Goal: Information Seeking & Learning: Learn about a topic

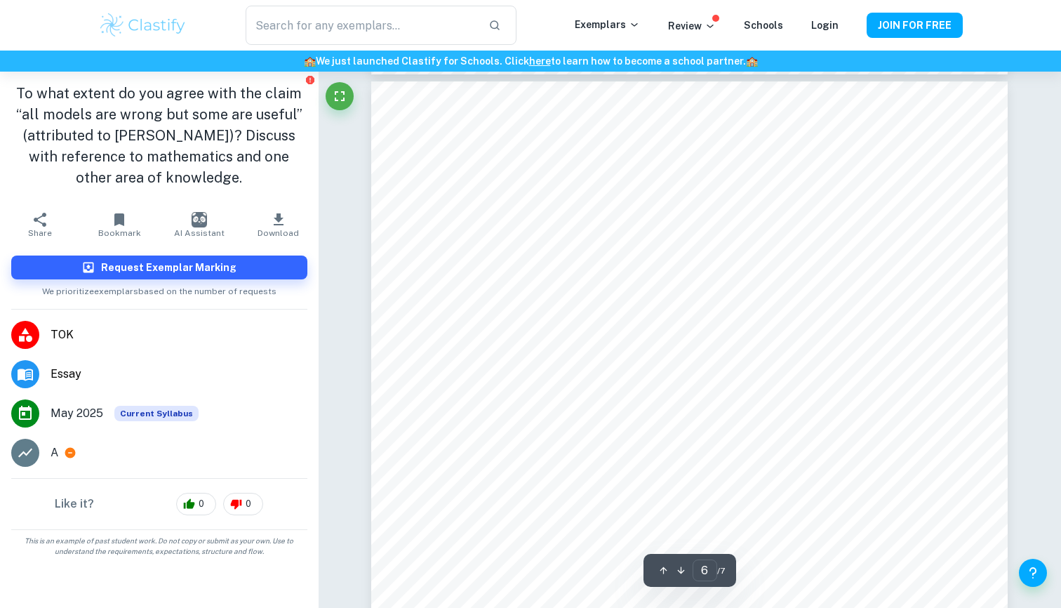
scroll to position [4136, 0]
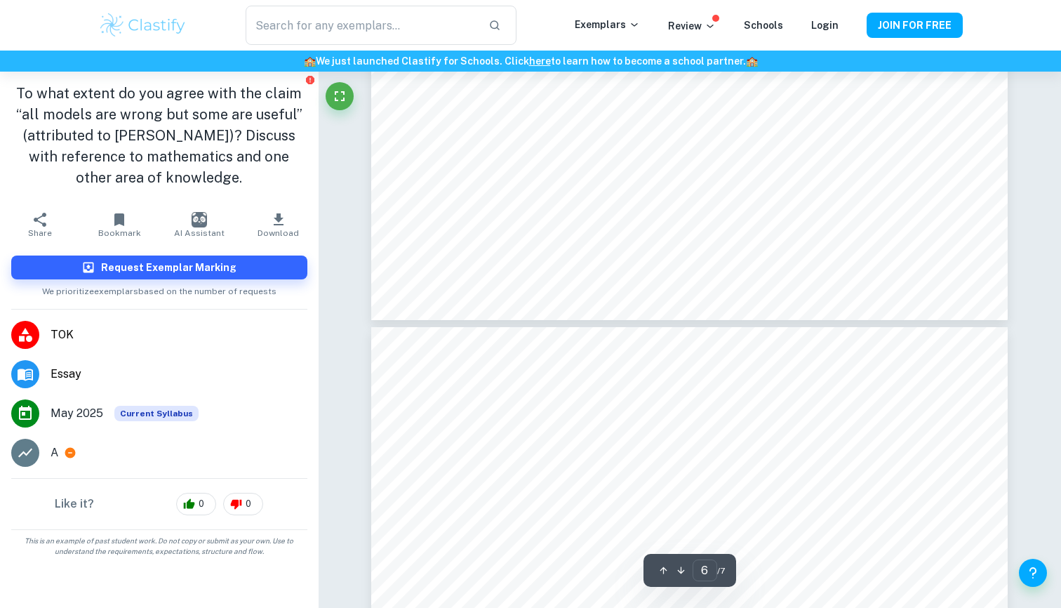
type input "5"
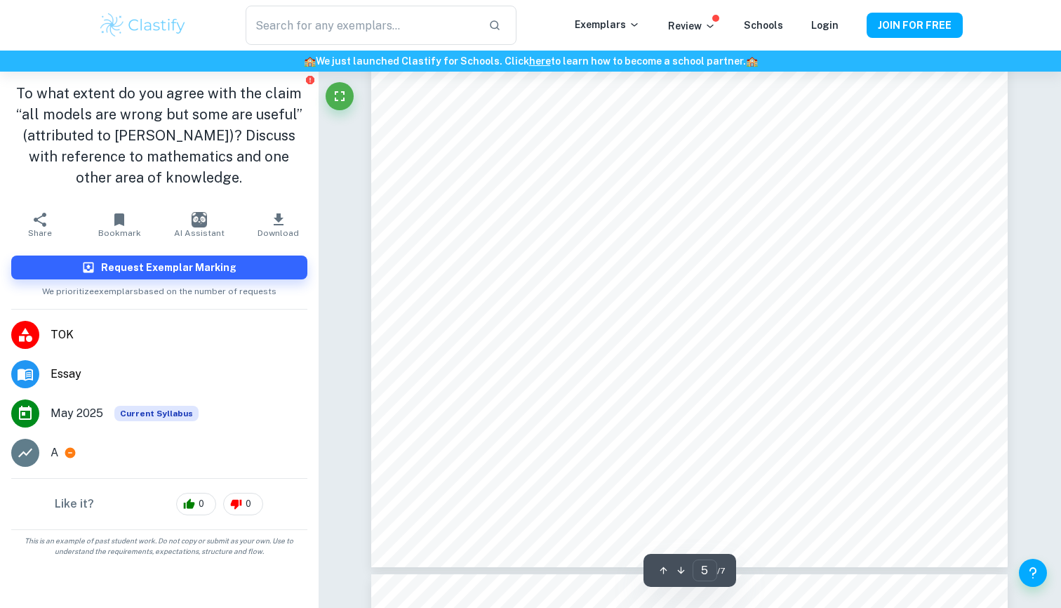
scroll to position [3643, 0]
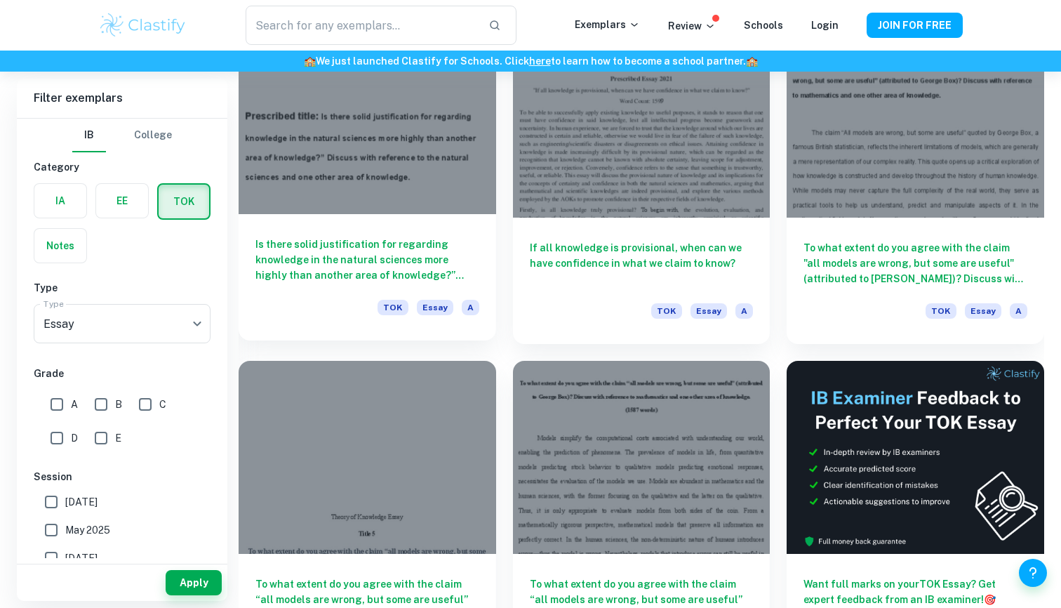
scroll to position [5507, 0]
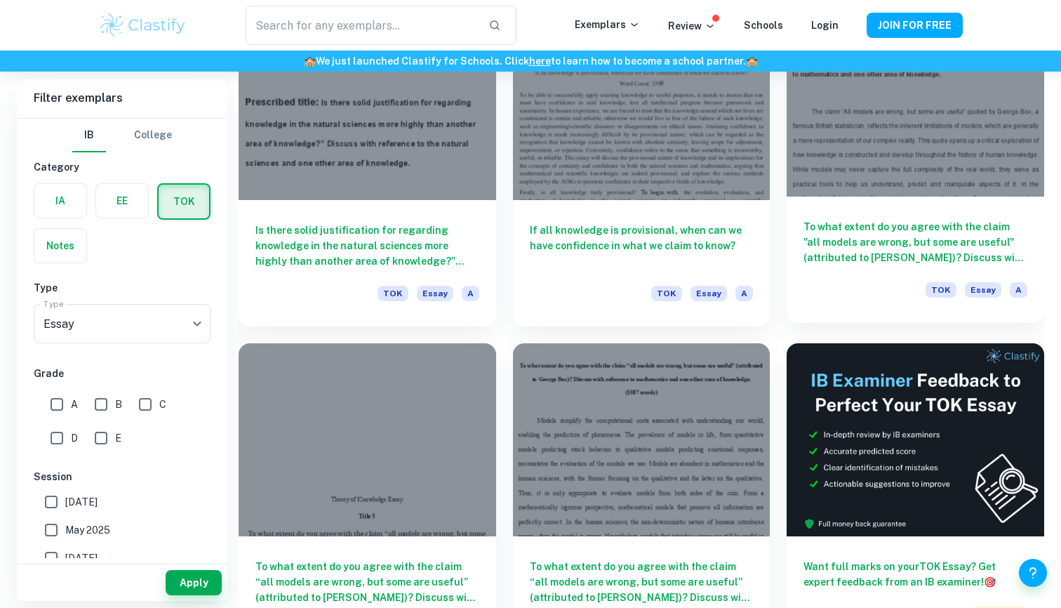
click at [830, 236] on h6 "To what extent do you agree with the claim "all models are wrong, but some are …" at bounding box center [915, 242] width 224 height 46
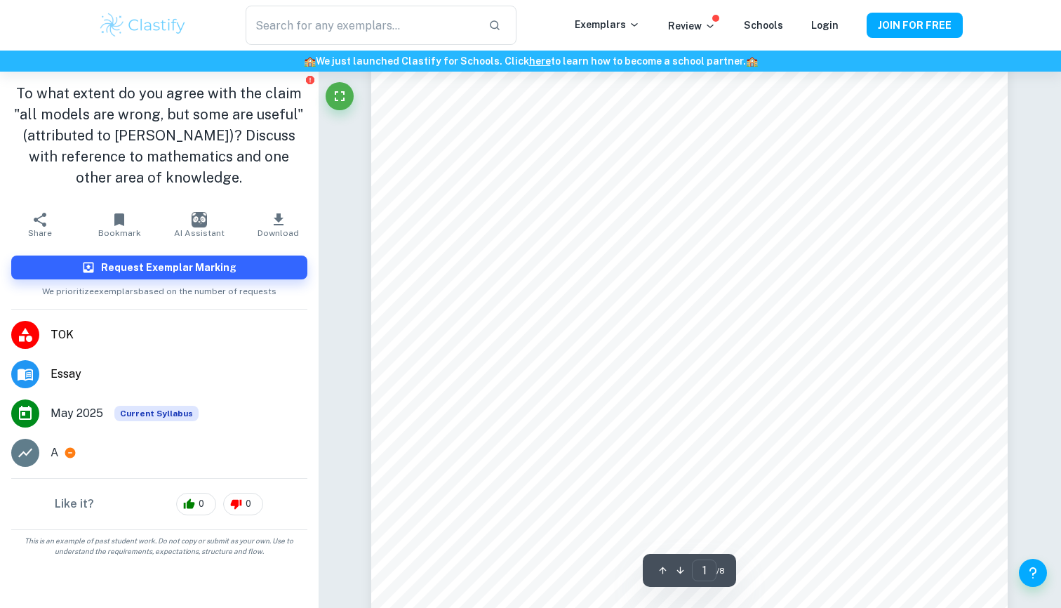
scroll to position [198, 0]
